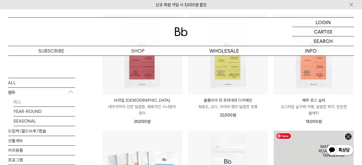
scroll to position [192, 0]
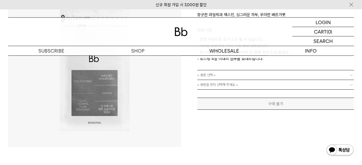
scroll to position [164, 0]
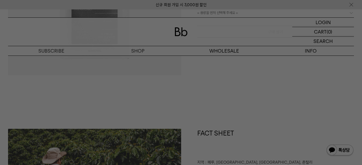
click at [222, 132] on div at bounding box center [181, 82] width 362 height 165
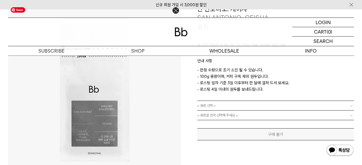
scroll to position [82, 0]
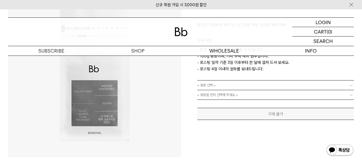
click at [113, 93] on img at bounding box center [94, 70] width 173 height 173
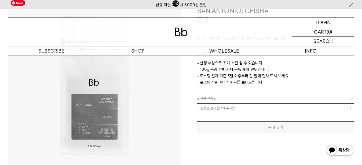
scroll to position [55, 0]
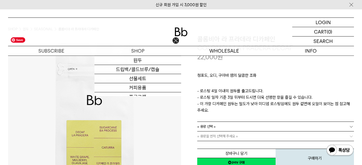
scroll to position [55, 0]
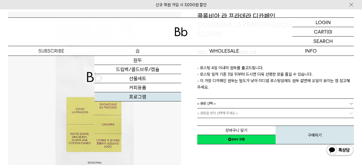
drag, startPoint x: 147, startPoint y: 97, endPoint x: 146, endPoint y: 94, distance: 3.1
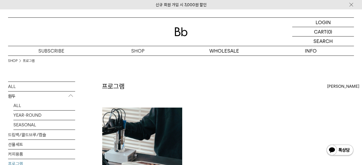
scroll to position [109, 0]
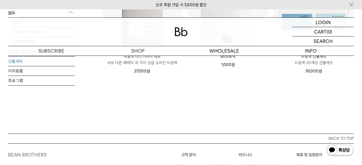
scroll to position [208, 0]
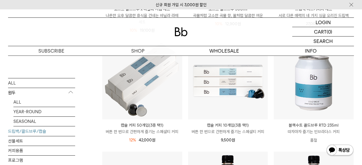
scroll to position [164, 0]
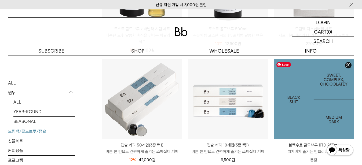
drag, startPoint x: 325, startPoint y: 118, endPoint x: 360, endPoint y: 108, distance: 36.3
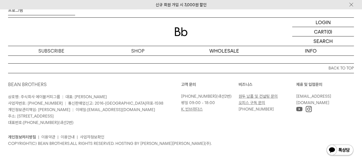
scroll to position [548, 0]
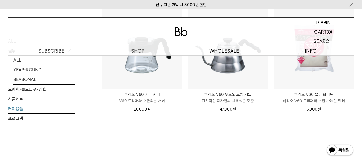
scroll to position [274, 0]
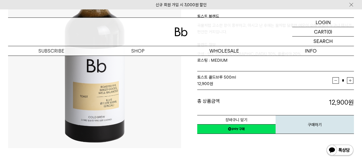
scroll to position [82, 0]
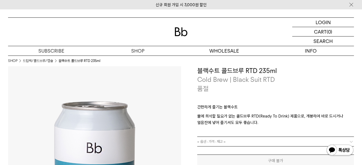
scroll to position [109, 0]
